Goal: Browse casually: Explore the website without a specific task or goal

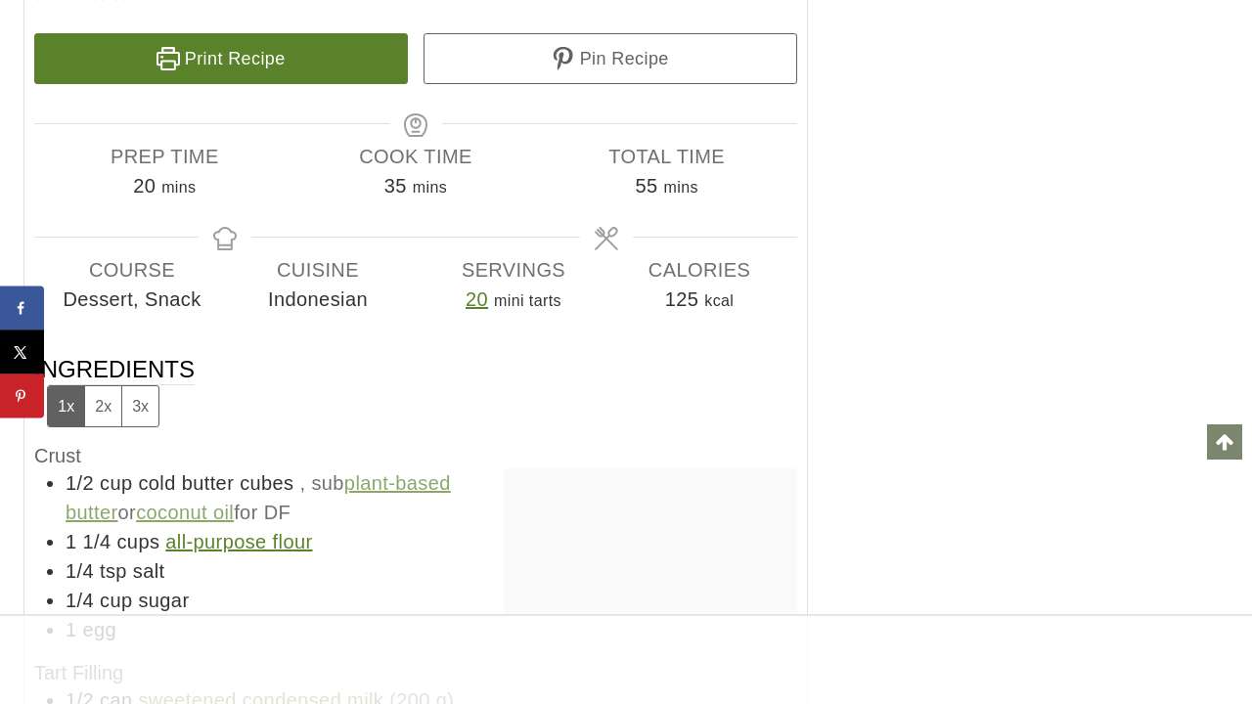
scroll to position [27905, 0]
